Goal: Task Accomplishment & Management: Complete application form

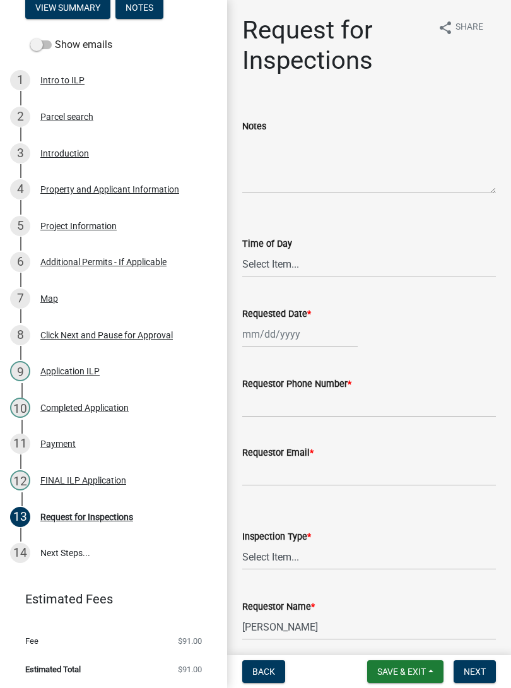
scroll to position [104, 0]
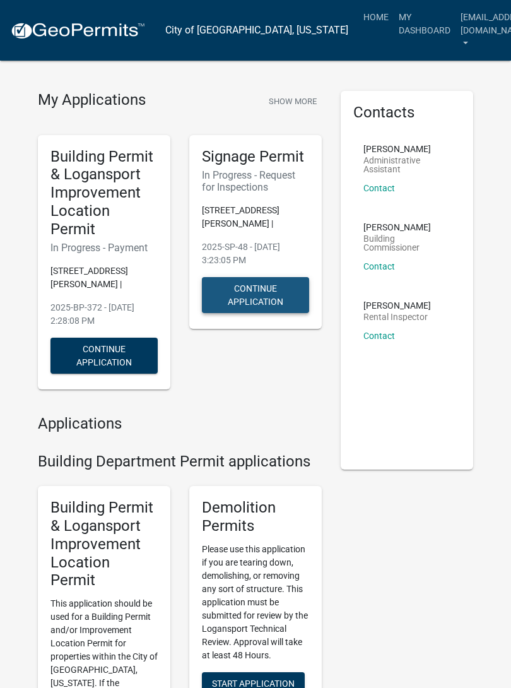
click at [251, 300] on button "Continue Application" at bounding box center [255, 295] width 107 height 36
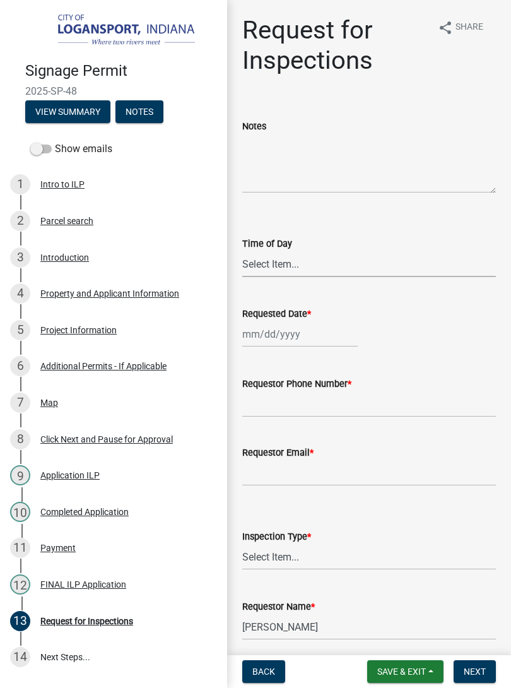
click at [278, 263] on select "Select Item... AM PM" at bounding box center [369, 264] width 254 height 26
select select "00c618a7-d252-42e6-8271-8c4188e86890"
click at [299, 340] on div at bounding box center [300, 334] width 116 height 26
select select "10"
select select "2025"
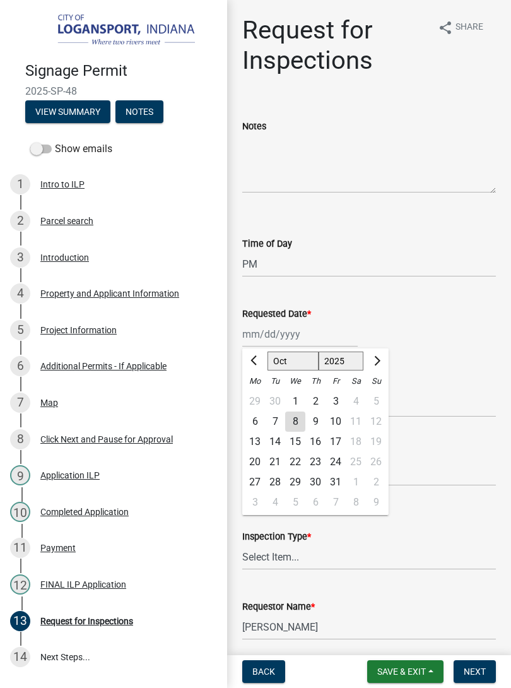
click at [298, 423] on div "8" at bounding box center [295, 422] width 20 height 20
type input "[DATE]"
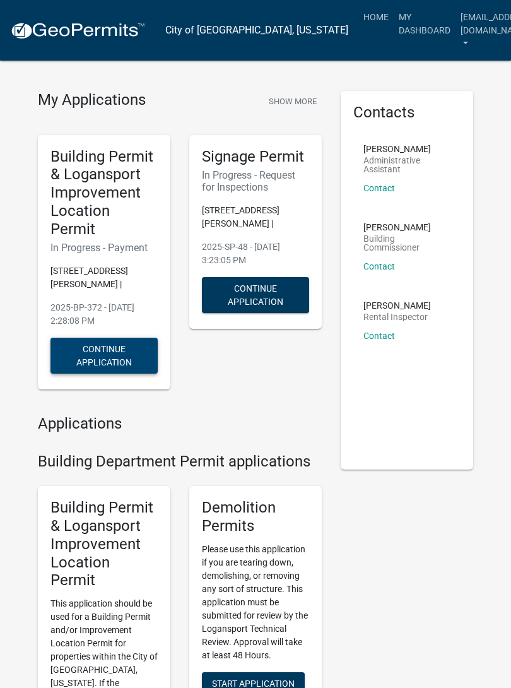
click at [103, 342] on button "Continue Application" at bounding box center [104, 356] width 107 height 36
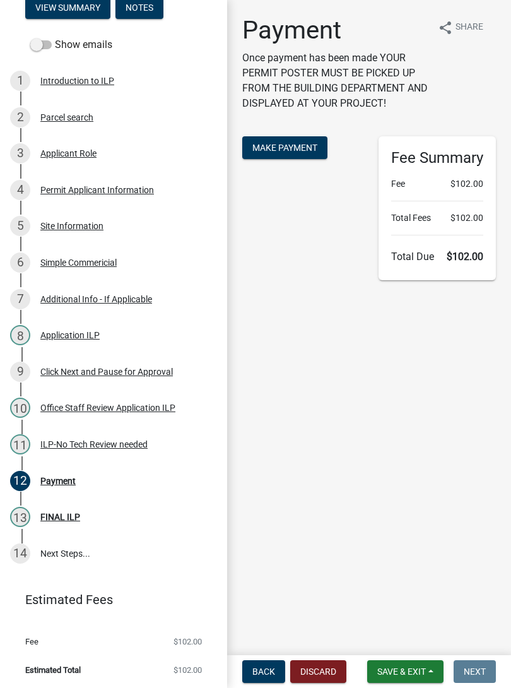
scroll to position [140, 0]
click at [287, 153] on span "Make Payment" at bounding box center [285, 148] width 65 height 10
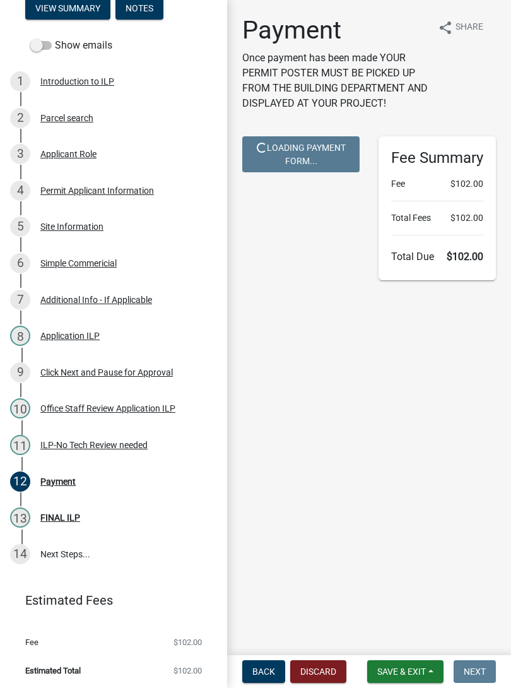
click at [71, 335] on div "Application ILP" at bounding box center [69, 335] width 59 height 9
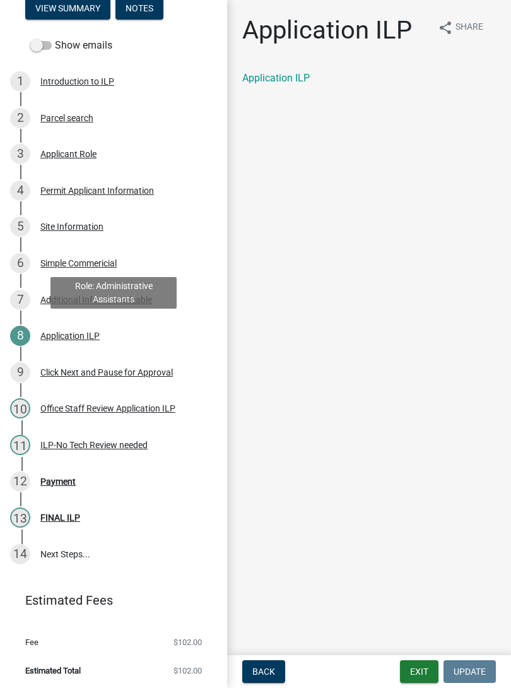
click at [280, 78] on link "Application ILP" at bounding box center [276, 78] width 68 height 12
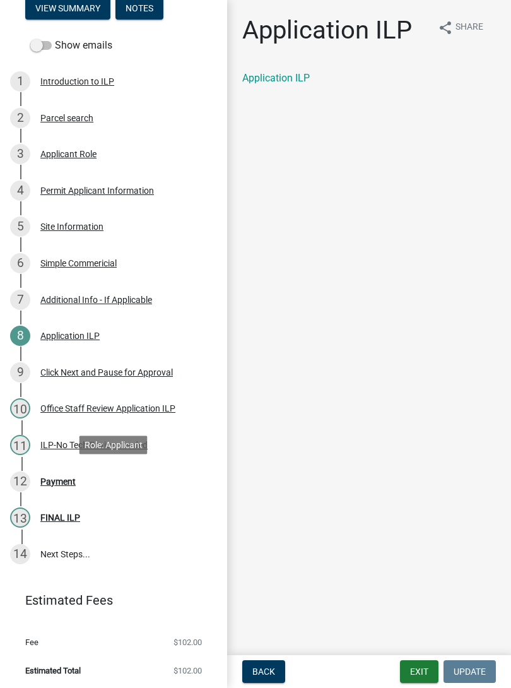
click at [39, 475] on div "12 Payment" at bounding box center [108, 482] width 197 height 20
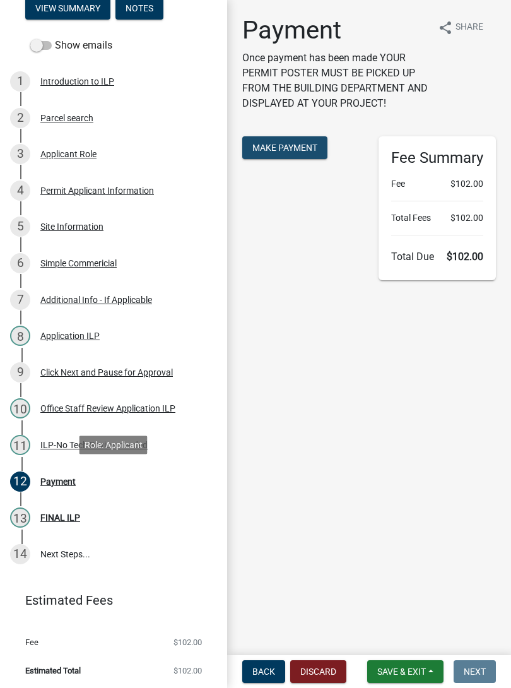
click at [275, 144] on span "Make Payment" at bounding box center [285, 148] width 65 height 10
